Goal: Task Accomplishment & Management: Use online tool/utility

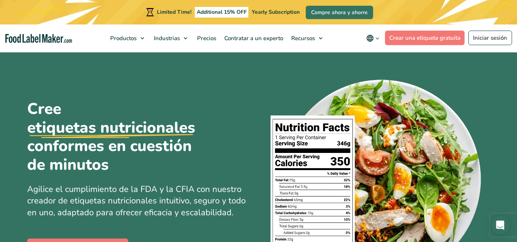
click at [237, 68] on div "Cree etiquetas nutricionales conformes en cuestión de minutos Agilice el cumpli…" at bounding box center [258, 178] width 463 height 252
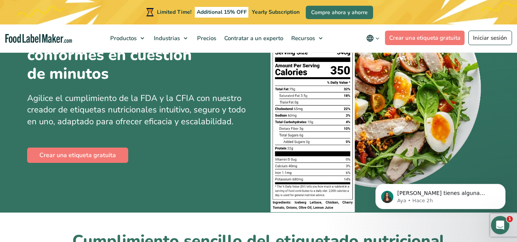
scroll to position [92, 0]
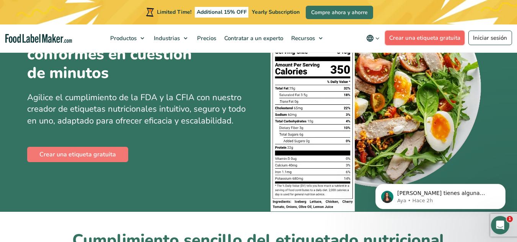
click at [445, 38] on link "Crear una etiqueta gratuita" at bounding box center [425, 38] width 80 height 15
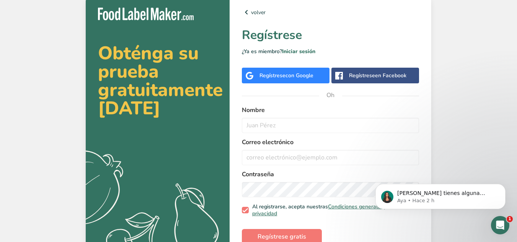
click at [477, 92] on div "Obténga su prueba gratuitamente hoy .a{fill:#f5f3ed;} volver Regístrese ¿Ya es …" at bounding box center [258, 132] width 517 height 264
click at [272, 128] on input "text" at bounding box center [330, 125] width 177 height 15
click at [248, 124] on input "israel luis" at bounding box center [330, 125] width 177 height 15
click at [264, 126] on input "Israel luis" at bounding box center [330, 125] width 177 height 15
click at [265, 126] on input "Israel luis" at bounding box center [330, 125] width 177 height 15
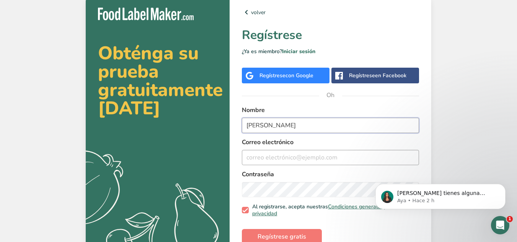
type input "Israel Luis"
click at [273, 154] on input "email" at bounding box center [330, 157] width 177 height 15
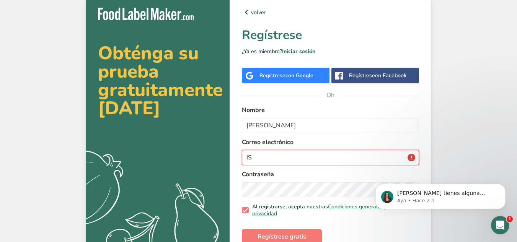
type input "I"
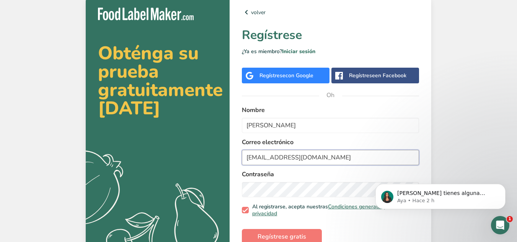
type input "israelluis829@gmail.com"
click at [350, 171] on label "Contraseña" at bounding box center [330, 174] width 177 height 9
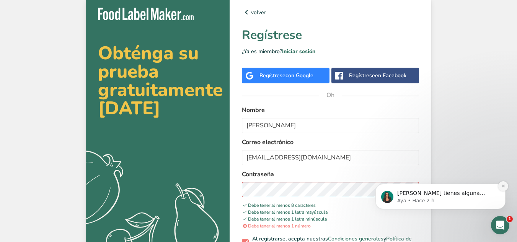
click at [504, 187] on icon "Descartar notificación" at bounding box center [504, 186] width 4 height 4
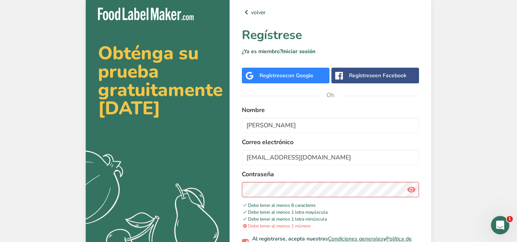
click at [410, 190] on icon at bounding box center [411, 190] width 9 height 14
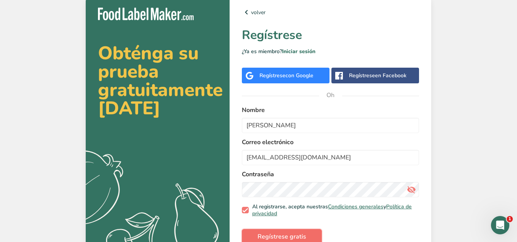
click at [274, 232] on button "Regístrese gratis" at bounding box center [282, 236] width 80 height 15
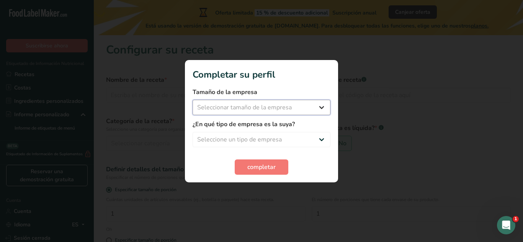
click at [321, 105] on select "Seleccionar tamaño de la empresa Menos de 10 empleados De 10 a 50 empleados De …" at bounding box center [262, 107] width 138 height 15
select select "1"
click at [193, 100] on select "Seleccionar tamaño de la empresa Menos de 10 empleados De 10 a 50 empleados De …" at bounding box center [262, 107] width 138 height 15
click at [323, 137] on select "Seleccione un tipo de empresa Fabricante de alimentos envasados Restaurante y c…" at bounding box center [262, 139] width 138 height 15
select select "1"
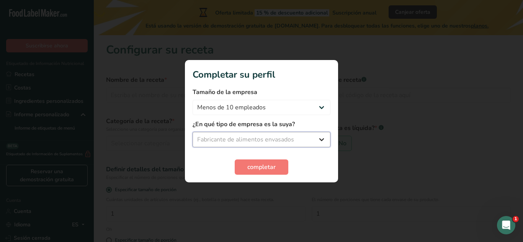
click at [193, 132] on select "Seleccione un tipo de empresa Fabricante de alimentos envasados Restaurante y c…" at bounding box center [262, 139] width 138 height 15
click at [255, 164] on font "completar" at bounding box center [261, 167] width 28 height 8
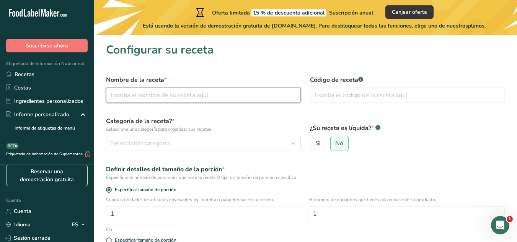
click at [243, 96] on input "text" at bounding box center [203, 95] width 195 height 15
type input "salsa de aceite"
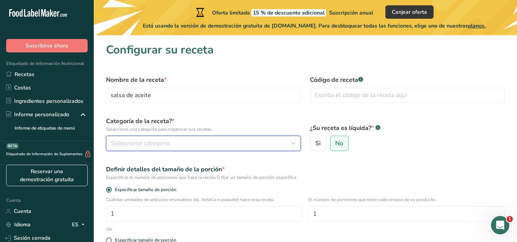
click at [167, 139] on span "Seleccionar categoría" at bounding box center [140, 143] width 59 height 9
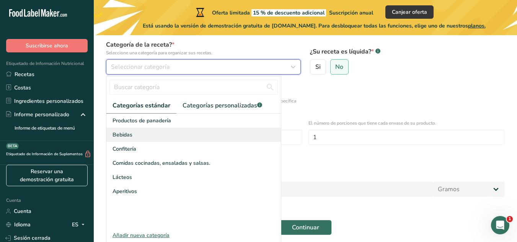
scroll to position [61, 0]
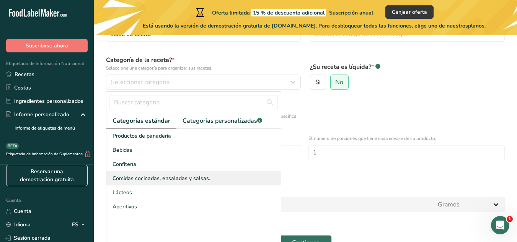
click at [200, 176] on font "Comidas cocinadas, ensaladas y salsas." at bounding box center [162, 178] width 98 height 7
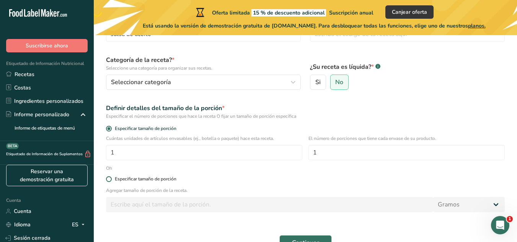
click at [108, 179] on span at bounding box center [109, 180] width 6 height 6
click at [108, 179] on input "Especificar tamaño de porción" at bounding box center [108, 179] width 5 height 5
radio input "true"
radio input "false"
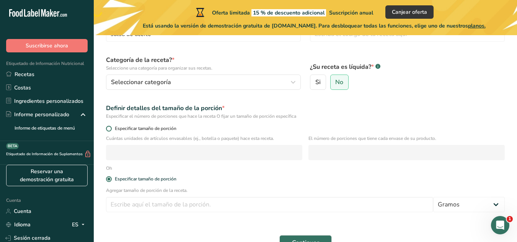
click at [108, 127] on span at bounding box center [109, 129] width 6 height 6
click at [108, 127] on input "Especificar tamaño de porción" at bounding box center [108, 128] width 5 height 5
radio input "true"
radio input "false"
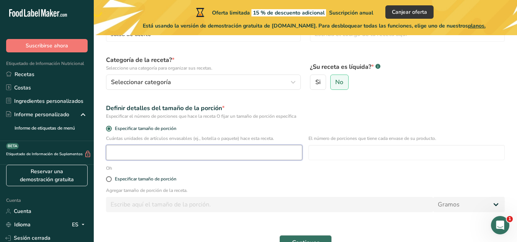
click at [158, 150] on input "number" at bounding box center [204, 152] width 196 height 15
type input "20"
click at [306, 195] on div "Agregar tamaño de porción de la receta. Gramos kilogramo mg mcg libras onza lit…" at bounding box center [305, 202] width 408 height 30
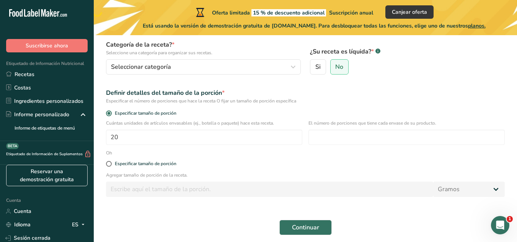
scroll to position [92, 0]
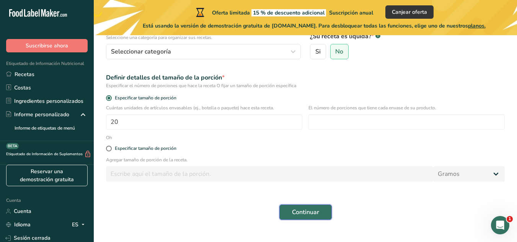
click at [318, 213] on font "Continuar" at bounding box center [305, 212] width 27 height 8
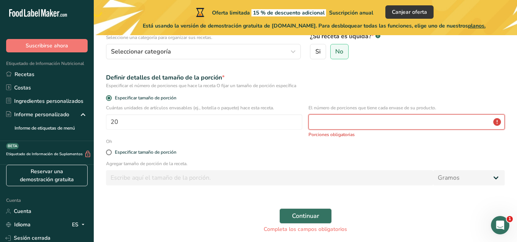
click at [360, 118] on input "number" at bounding box center [407, 121] width 196 height 15
